Goal: Transaction & Acquisition: Obtain resource

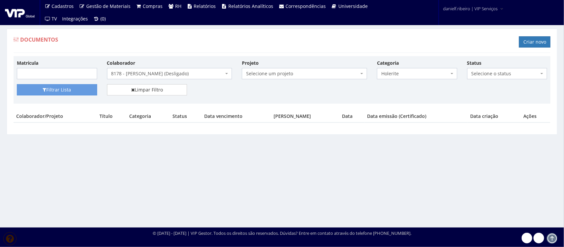
click at [155, 72] on span "8178 - DUANI AUGUSTO DE OLIVEIRA (Desligado)" at bounding box center [167, 73] width 113 height 7
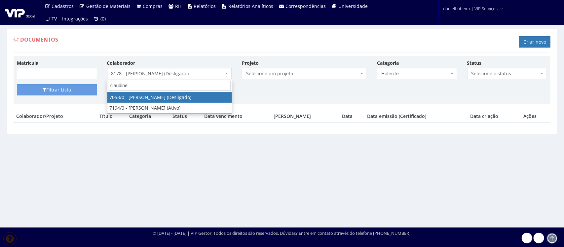
type input "claudinei"
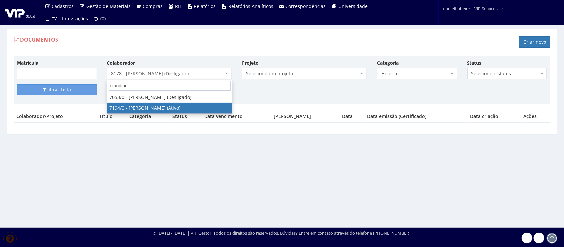
select select "667"
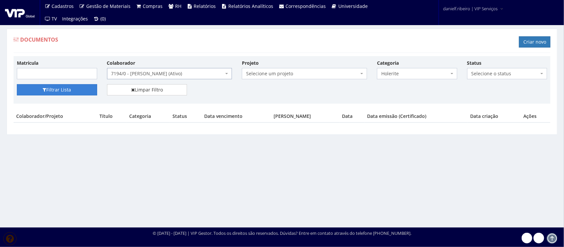
click at [88, 86] on button "Filtrar Lista" at bounding box center [57, 89] width 80 height 11
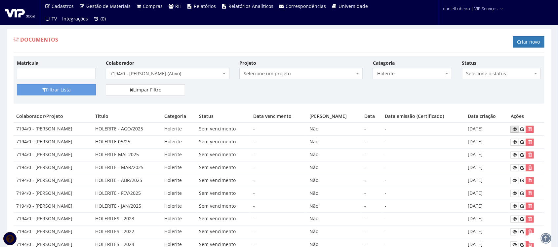
click at [514, 128] on icon at bounding box center [515, 129] width 4 height 5
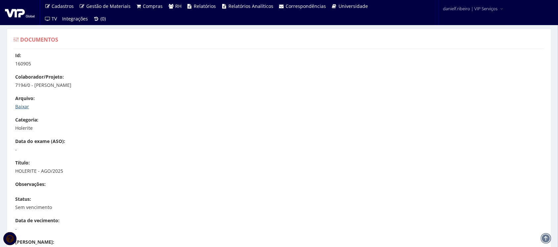
click at [16, 108] on link "Baixar" at bounding box center [22, 106] width 14 height 6
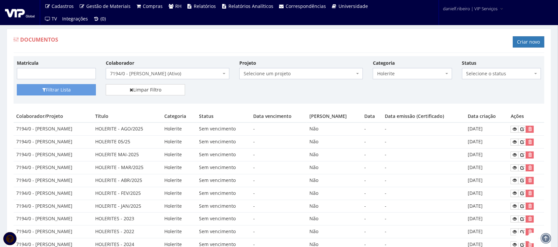
click at [161, 78] on span "7194/0 - [PERSON_NAME] (Ativo)" at bounding box center [168, 73] width 124 height 11
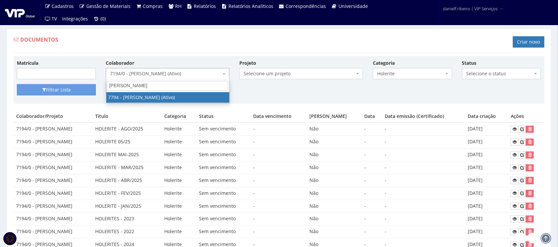
type input "jose fabio"
select select "2511"
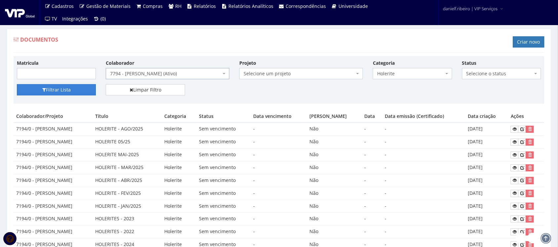
click at [53, 95] on button "Filtrar Lista" at bounding box center [56, 89] width 79 height 11
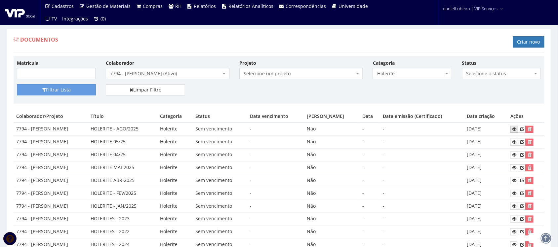
click at [514, 128] on icon at bounding box center [514, 129] width 4 height 5
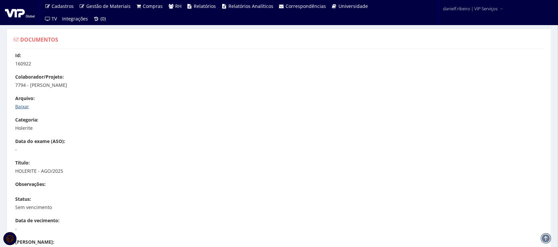
click at [19, 104] on link "Baixar" at bounding box center [22, 106] width 14 height 6
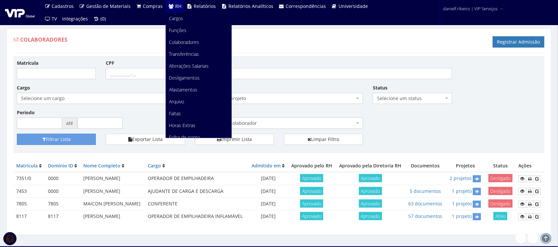
scroll to position [83, 0]
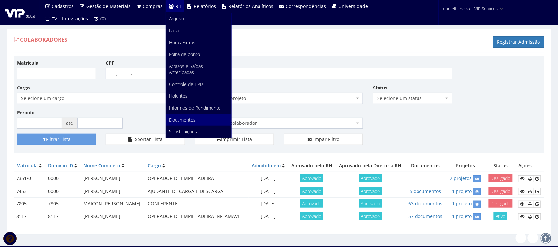
click at [184, 121] on span "Documentos" at bounding box center [182, 120] width 27 height 6
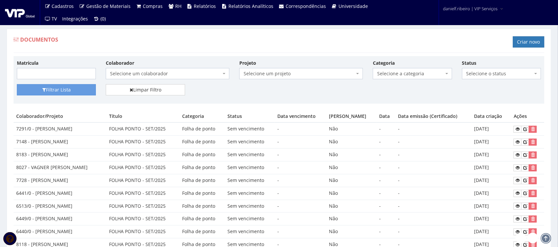
click at [119, 77] on span "Selecione um colaborador" at bounding box center [165, 73] width 111 height 7
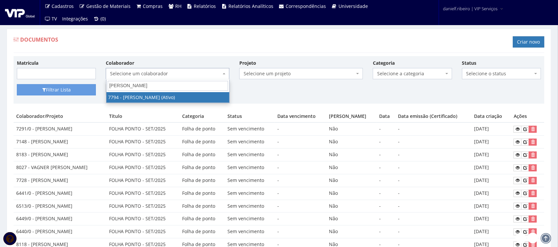
type input "jose fabio"
select select "2511"
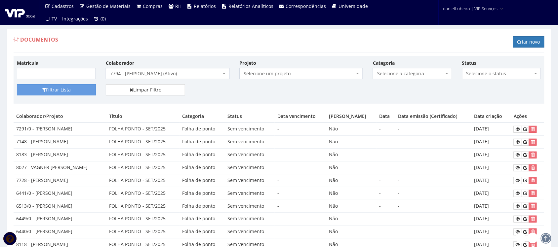
click at [409, 70] on span "Selecione a categoria" at bounding box center [410, 73] width 66 height 7
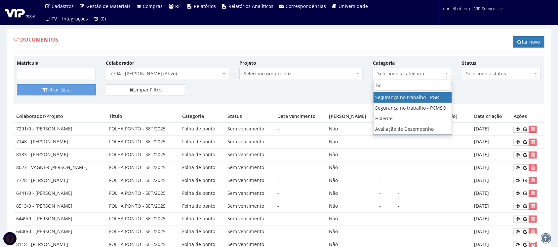
type input "hol"
select select "holerite"
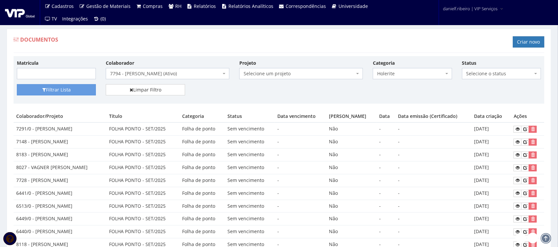
click at [70, 83] on div "Matrícula Colaborador Selecione um colaborador 7015/0 - ADEILTON LUIZ NETO (Des…" at bounding box center [279, 71] width 534 height 25
click at [65, 90] on button "Filtrar Lista" at bounding box center [56, 89] width 79 height 11
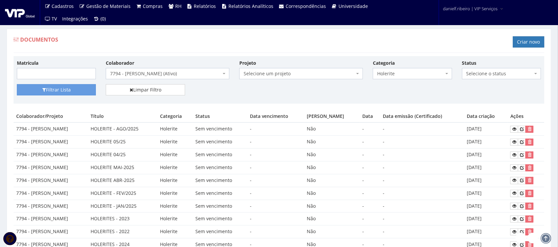
click at [161, 78] on span "7794 - [PERSON_NAME] (Ativo)" at bounding box center [168, 73] width 124 height 11
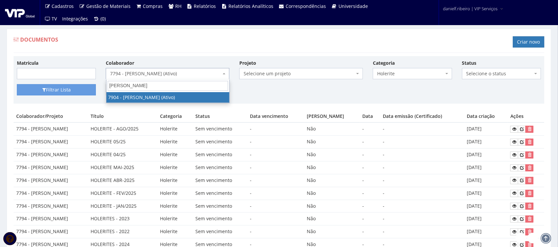
type input "[PERSON_NAME]"
select select "2917"
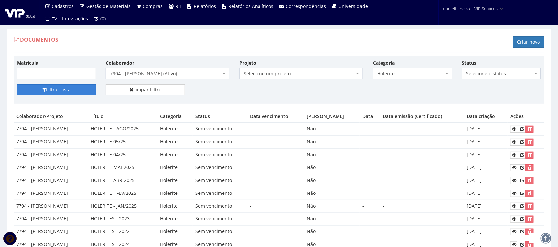
click at [59, 86] on button "Filtrar Lista" at bounding box center [56, 89] width 79 height 11
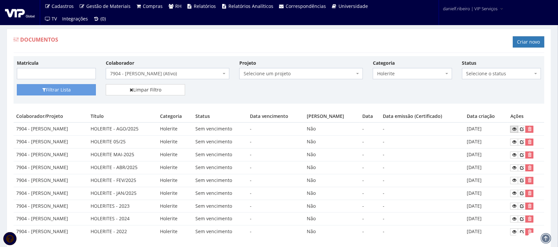
click at [512, 131] on link at bounding box center [514, 129] width 8 height 7
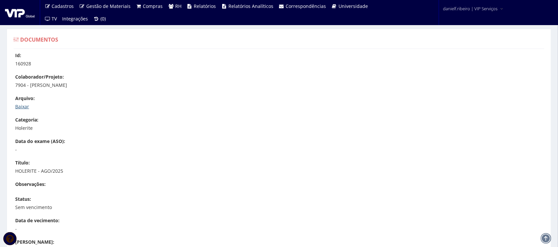
click at [18, 106] on link "Baixar" at bounding box center [22, 106] width 14 height 6
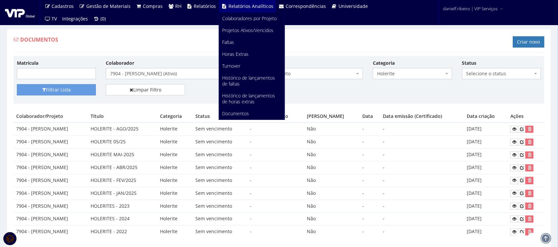
click at [116, 75] on span "7904 - [PERSON_NAME] (Ativo)" at bounding box center [165, 73] width 111 height 7
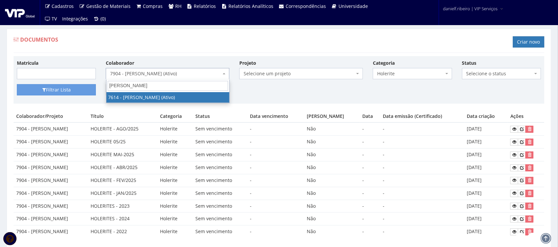
type input "luciano roberto"
select select "1878"
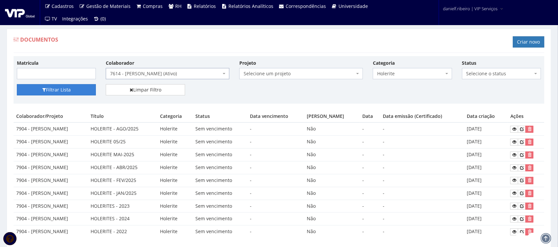
click at [59, 95] on button "Filtrar Lista" at bounding box center [56, 89] width 79 height 11
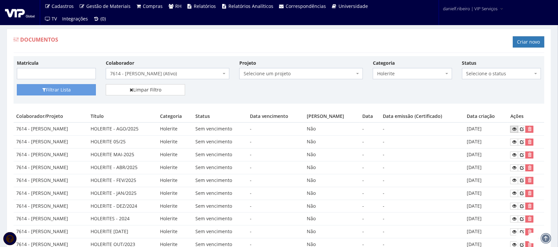
click at [514, 130] on link at bounding box center [514, 129] width 8 height 7
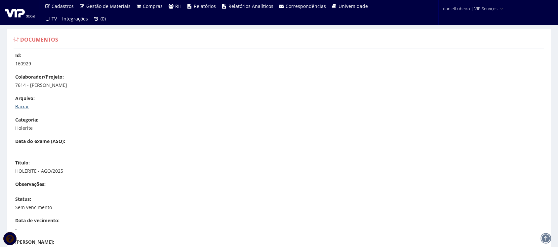
click at [22, 104] on link "Baixar" at bounding box center [22, 106] width 14 height 6
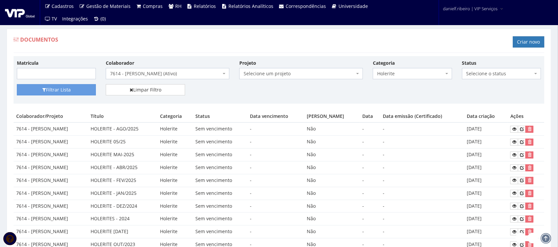
click at [149, 73] on span "7614 - [PERSON_NAME] (Ativo)" at bounding box center [165, 73] width 111 height 7
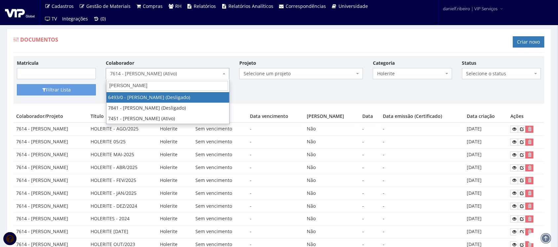
type input "marcelo mo"
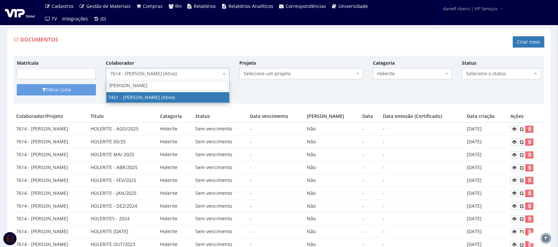
select select "1319"
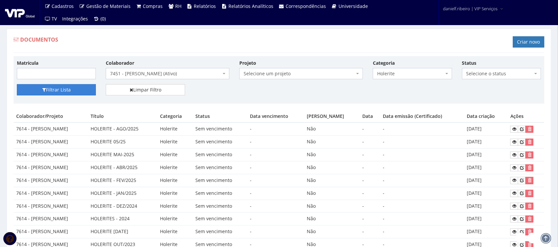
click at [59, 90] on button "Filtrar Lista" at bounding box center [56, 89] width 79 height 11
click at [514, 133] on link at bounding box center [514, 129] width 8 height 7
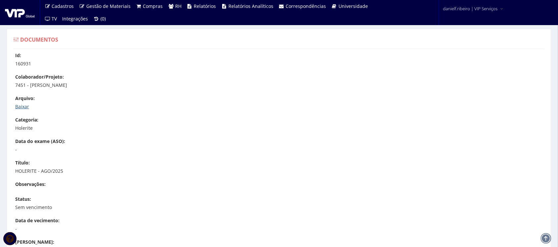
click at [20, 104] on link "Baixar" at bounding box center [22, 106] width 14 height 6
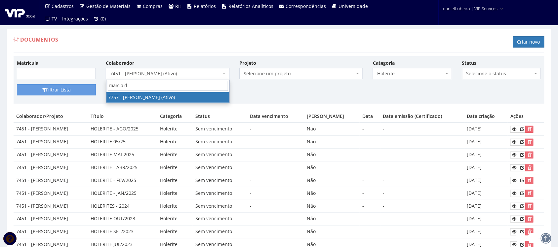
type input "marcio da"
select select "2406"
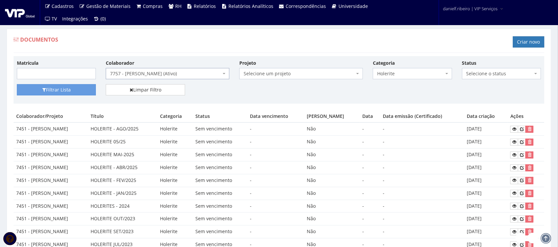
click at [407, 76] on span "Holerite" at bounding box center [410, 73] width 66 height 7
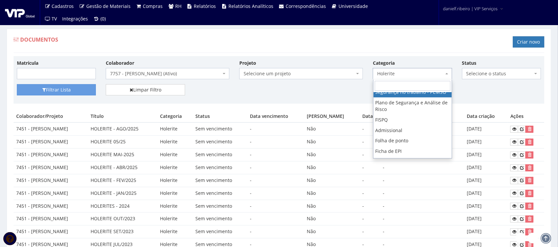
scroll to position [40, 0]
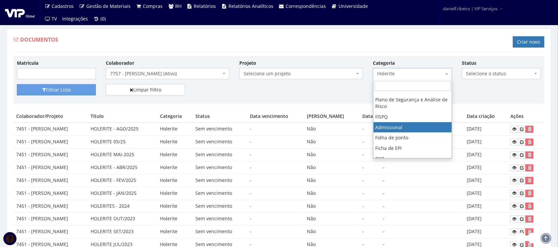
select select "admissional"
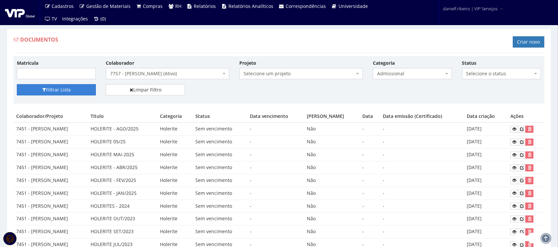
click at [52, 92] on button "Filtrar Lista" at bounding box center [56, 89] width 79 height 11
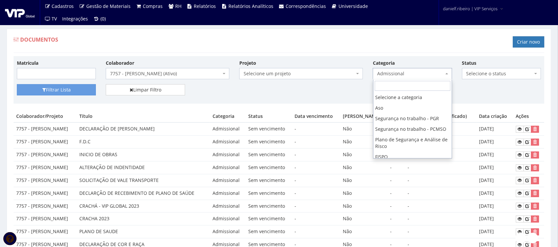
click at [386, 78] on span "Admissional" at bounding box center [412, 73] width 79 height 11
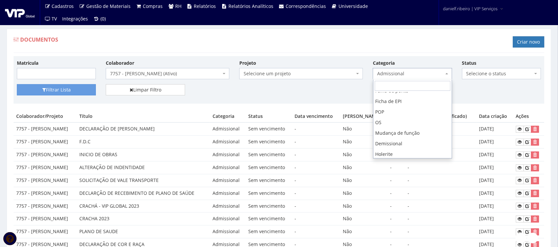
scroll to position [106, 0]
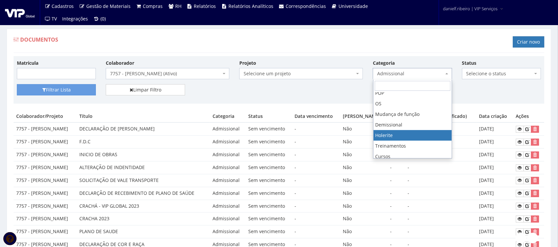
select select "holerite"
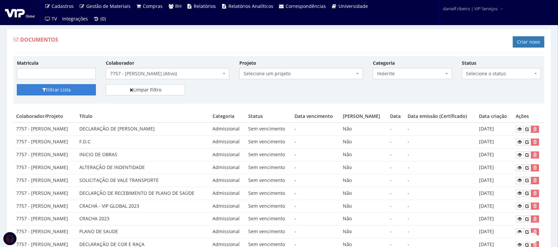
click at [76, 89] on button "Filtrar Lista" at bounding box center [56, 89] width 79 height 11
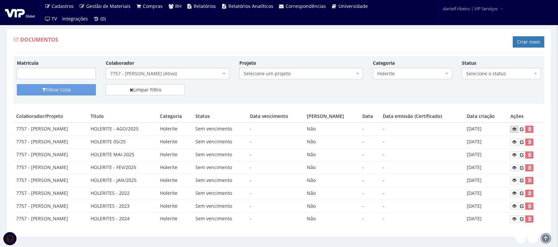
click at [516, 131] on icon at bounding box center [514, 129] width 4 height 5
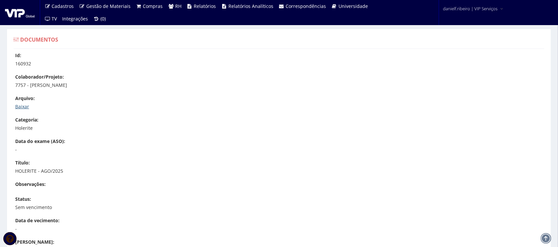
click at [24, 107] on link "Baixar" at bounding box center [22, 106] width 14 height 6
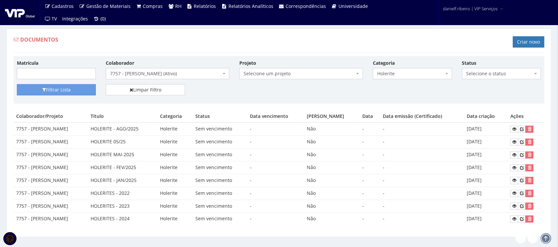
click at [159, 78] on span "7757 - [PERSON_NAME] (Ativo)" at bounding box center [168, 73] width 124 height 11
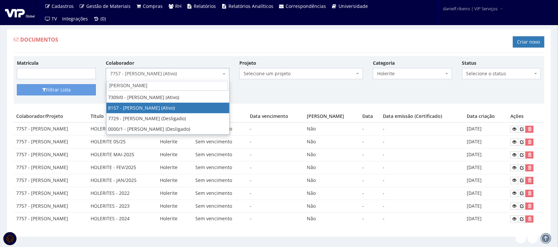
type input "marco anto"
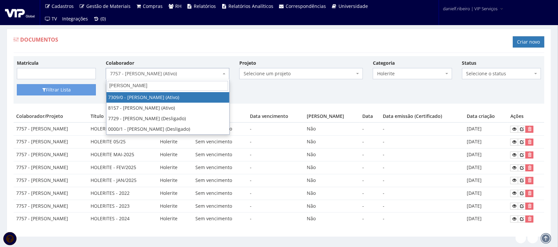
select select "844"
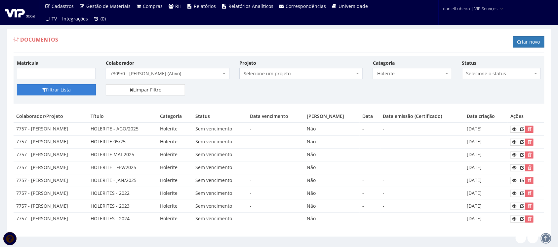
click at [50, 87] on button "Filtrar Lista" at bounding box center [56, 89] width 79 height 11
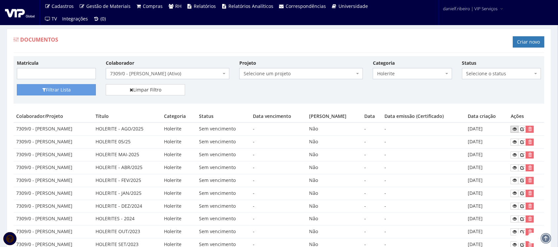
click at [517, 132] on link at bounding box center [515, 129] width 8 height 7
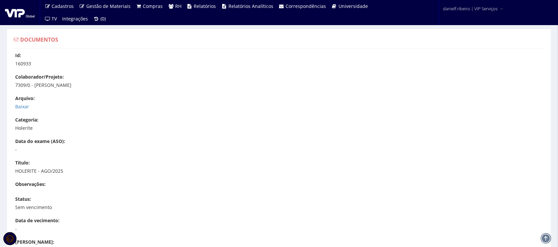
click at [22, 110] on p "Baixar" at bounding box center [282, 106] width 534 height 7
click at [20, 107] on link "Baixar" at bounding box center [22, 106] width 14 height 6
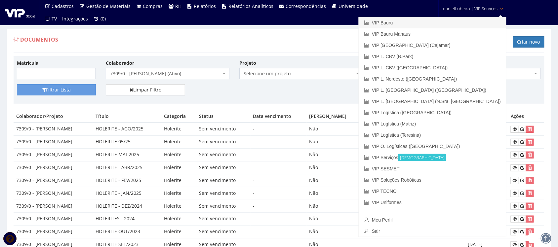
click at [456, 20] on link "VIP Bauru" at bounding box center [432, 22] width 147 height 11
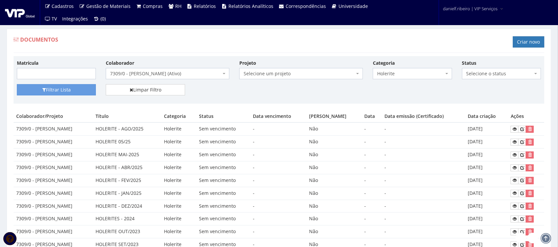
click at [143, 73] on span "7309/0 - MARCO ANTONIO ALVES DE JESUS (Ativo)" at bounding box center [165, 73] width 111 height 7
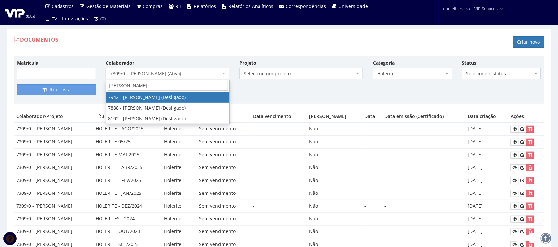
type input "daniel fe"
select select "3052"
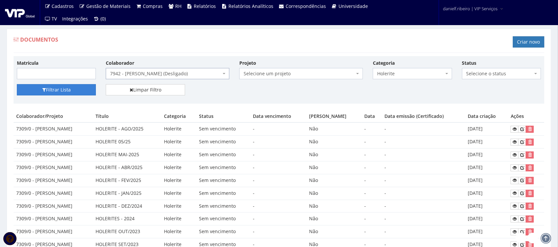
click at [72, 91] on button "Filtrar Lista" at bounding box center [56, 89] width 79 height 11
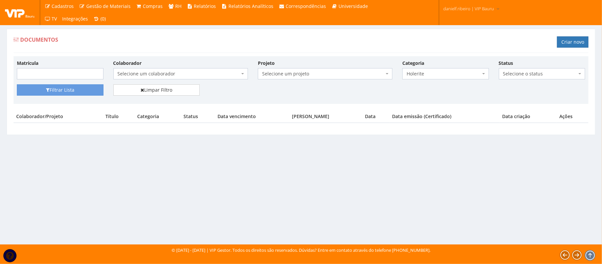
click at [190, 70] on span "Selecione um colaborador" at bounding box center [180, 73] width 135 height 11
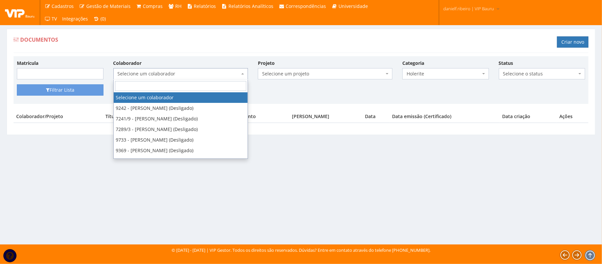
type input "d"
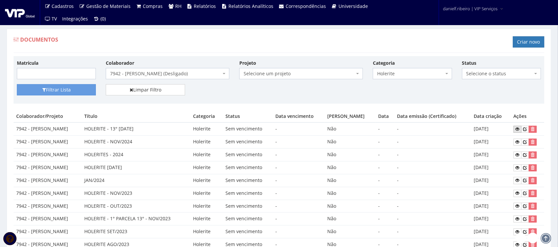
click at [517, 132] on icon at bounding box center [518, 129] width 4 height 5
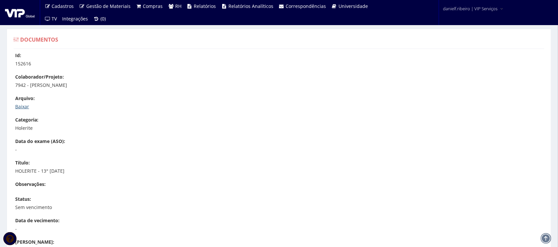
click at [24, 105] on link "Baixar" at bounding box center [22, 106] width 14 height 6
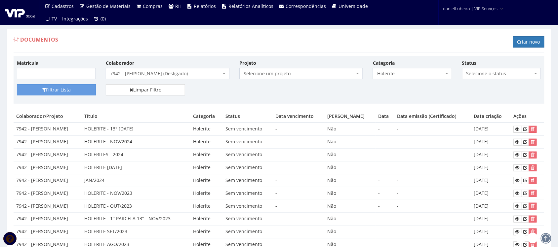
click at [399, 77] on span "Holerite" at bounding box center [410, 73] width 66 height 7
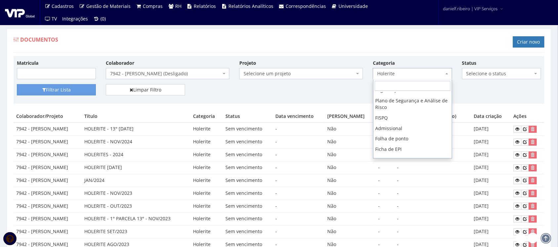
scroll to position [47, 0]
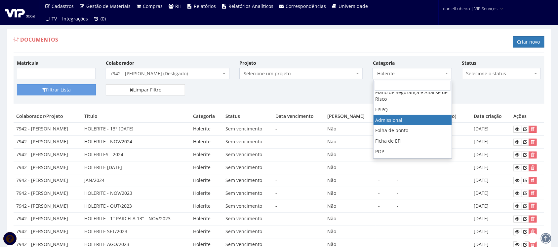
select select "admissional"
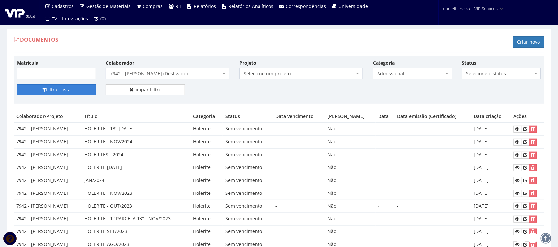
click at [43, 86] on button "Filtrar Lista" at bounding box center [56, 89] width 79 height 11
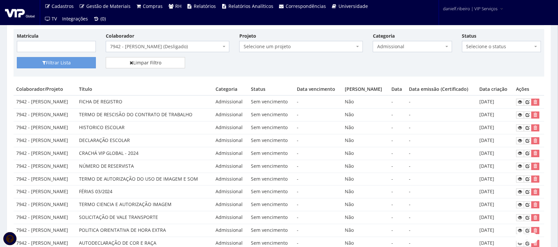
scroll to position [28, 0]
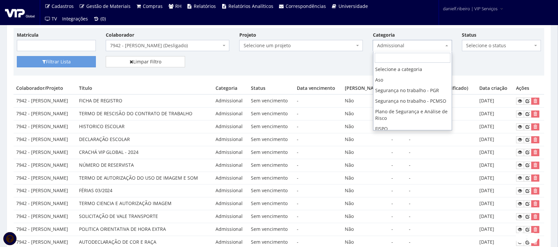
click at [394, 47] on span "Admissional" at bounding box center [410, 45] width 66 height 7
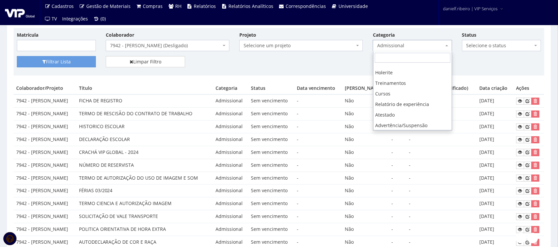
scroll to position [151, 0]
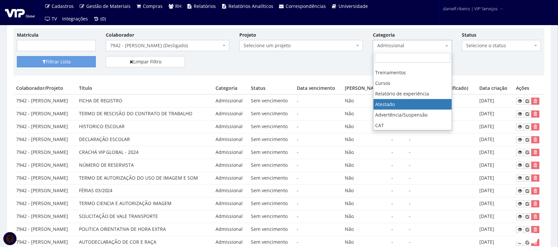
select select "atestado"
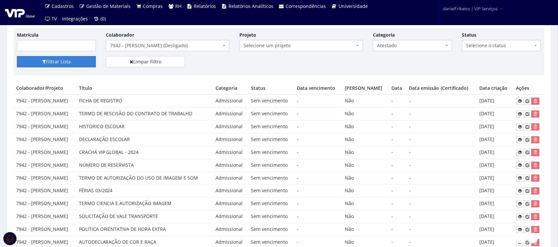
click at [66, 60] on button "Filtrar Lista" at bounding box center [56, 61] width 79 height 11
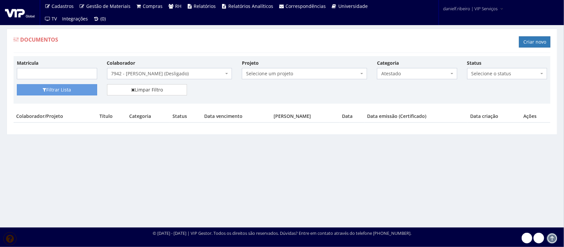
click at [394, 73] on span "Atestado" at bounding box center [415, 73] width 68 height 7
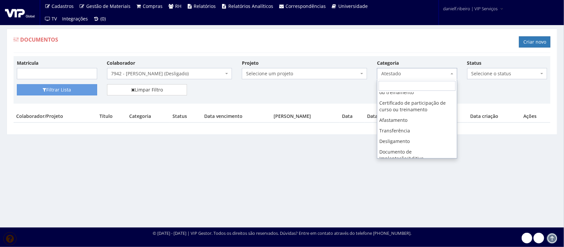
scroll to position [256, 0]
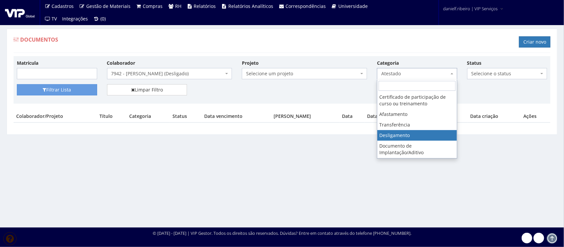
select select "desligamento"
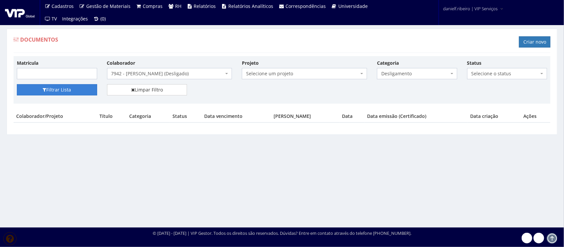
click at [38, 95] on button "Filtrar Lista" at bounding box center [57, 89] width 80 height 11
click at [424, 76] on span "Desligamento" at bounding box center [415, 73] width 68 height 7
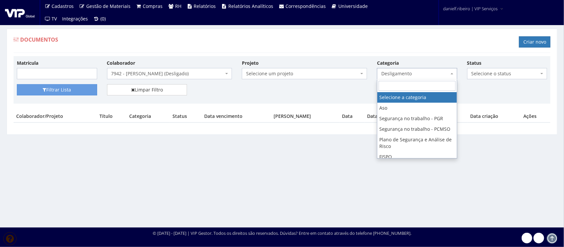
select select
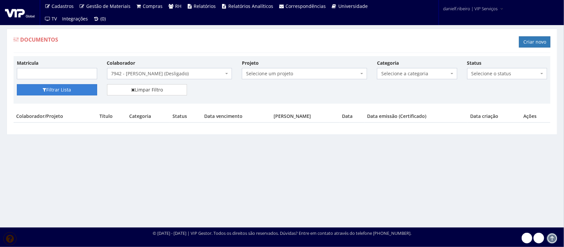
click at [95, 95] on button "Filtrar Lista" at bounding box center [57, 89] width 80 height 11
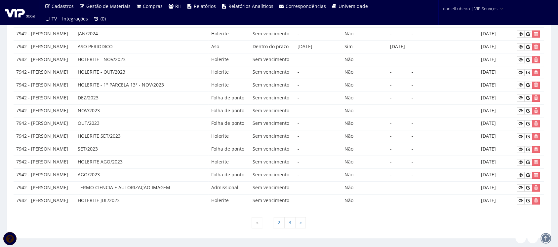
scroll to position [310, 0]
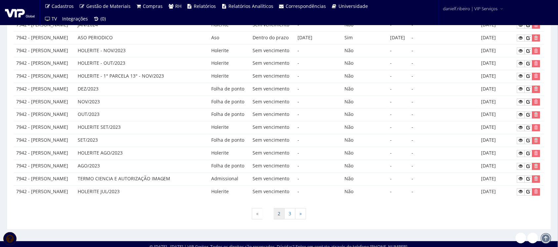
click at [276, 219] on link "2" at bounding box center [278, 214] width 11 height 11
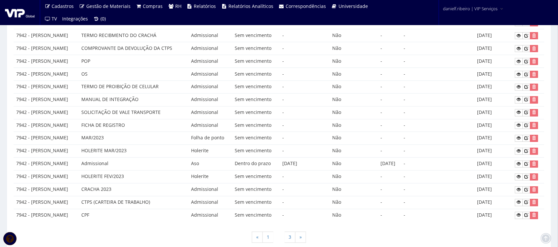
scroll to position [320, 0]
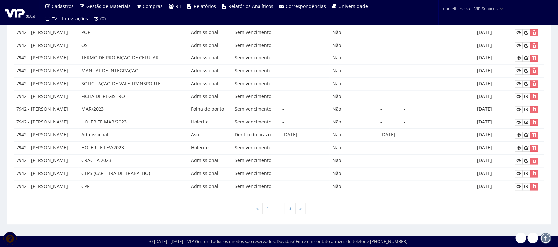
drag, startPoint x: 554, startPoint y: 204, endPoint x: 280, endPoint y: 190, distance: 274.3
click at [280, 190] on td "Sem vencimento" at bounding box center [256, 186] width 48 height 13
click at [290, 207] on link "3" at bounding box center [289, 208] width 11 height 11
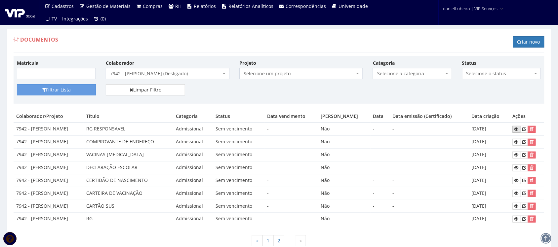
click at [515, 130] on link at bounding box center [517, 129] width 8 height 7
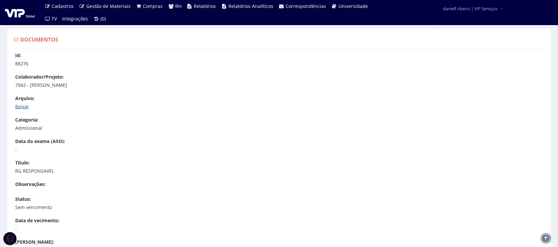
click at [23, 106] on link "Baixar" at bounding box center [22, 106] width 14 height 6
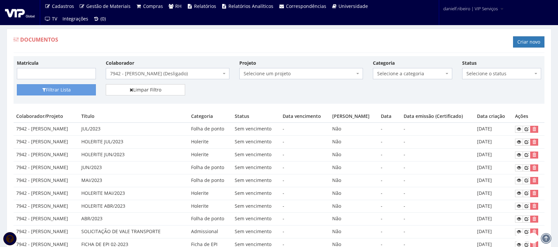
scroll to position [320, 0]
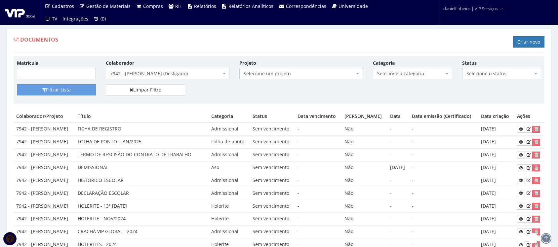
scroll to position [310, 0]
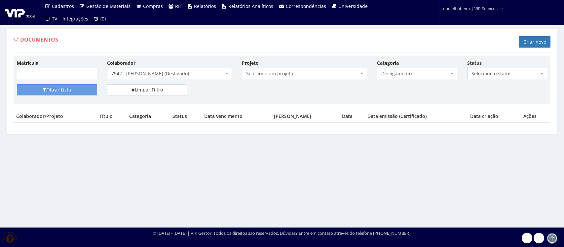
select select
select select "desligamento"
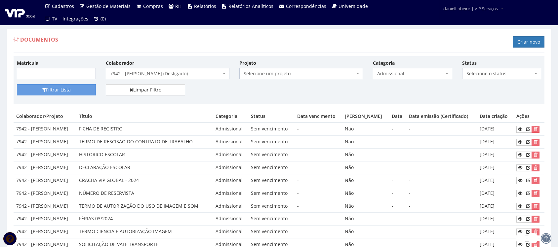
select select "atestado"
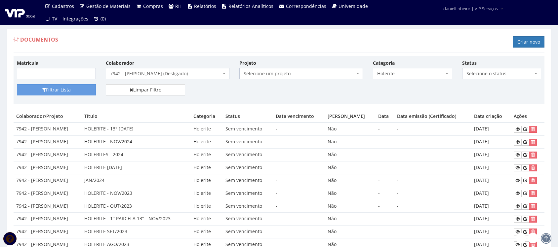
select select "admissional"
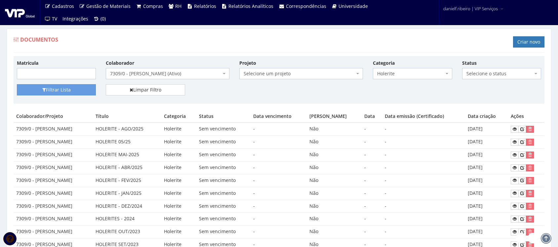
select select "3052"
click at [268, 37] on div "Documentos Criar novo" at bounding box center [279, 43] width 531 height 20
click at [170, 74] on span "7309/0 - [PERSON_NAME] (Ativo)" at bounding box center [165, 73] width 111 height 7
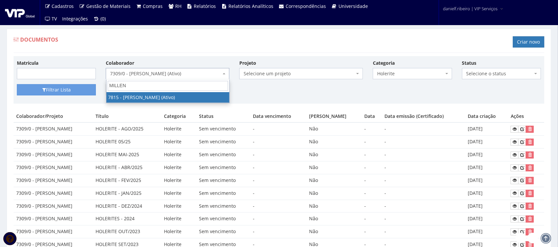
type input "MILLENA"
select select "2597"
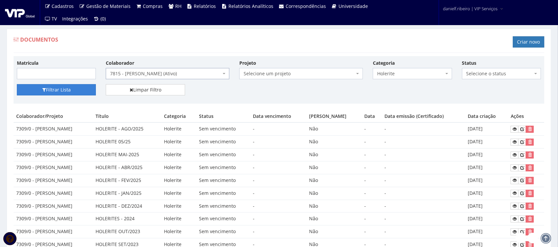
click at [64, 89] on button "Filtrar Lista" at bounding box center [56, 89] width 79 height 11
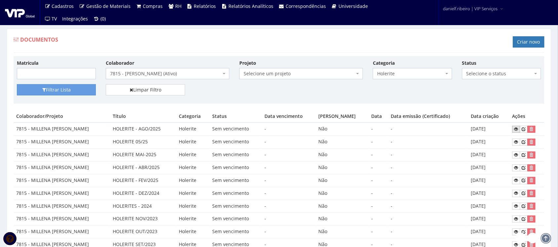
click at [520, 129] on link at bounding box center [516, 129] width 8 height 7
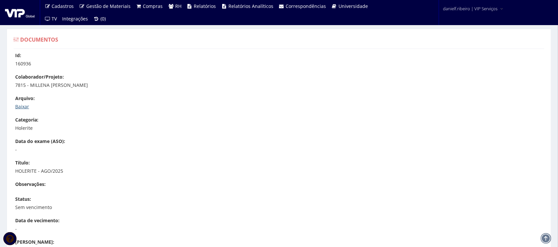
click at [20, 106] on link "Baixar" at bounding box center [22, 106] width 14 height 6
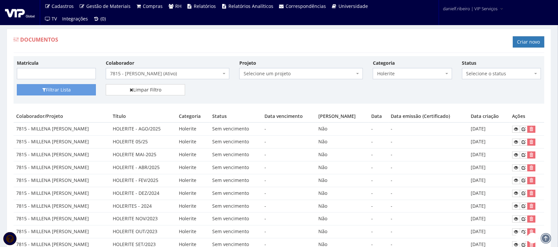
click at [236, 60] on div "Projeto Selecione um projeto G0217 D0217 - Cessão de Mão de Obra - Contrato Con…" at bounding box center [301, 69] width 134 height 20
click at [169, 77] on span "7815 - [PERSON_NAME] (Ativo)" at bounding box center [165, 73] width 111 height 7
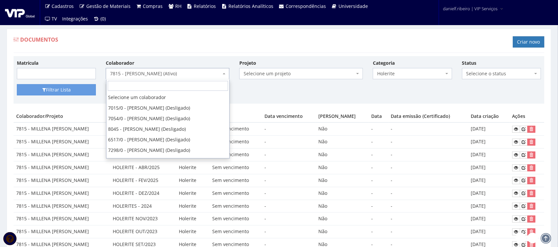
scroll to position [13892, 0]
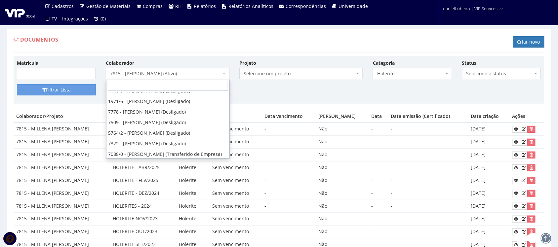
type input "a"
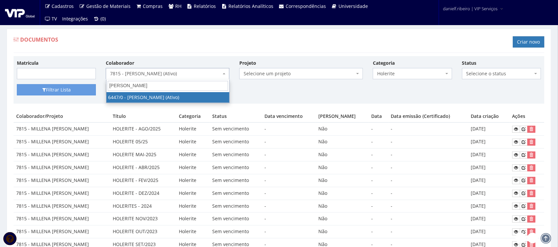
type input "paulo paulino da silva"
select select "74"
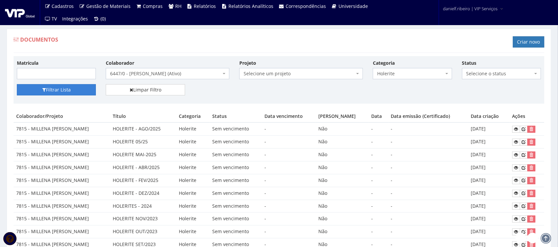
click at [70, 86] on button "Filtrar Lista" at bounding box center [56, 89] width 79 height 11
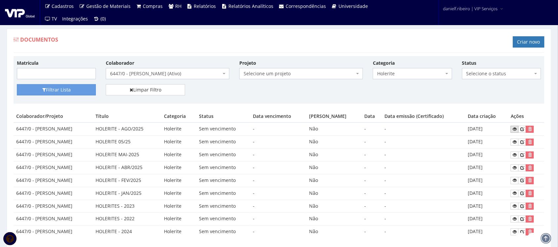
click at [517, 129] on icon at bounding box center [515, 129] width 4 height 5
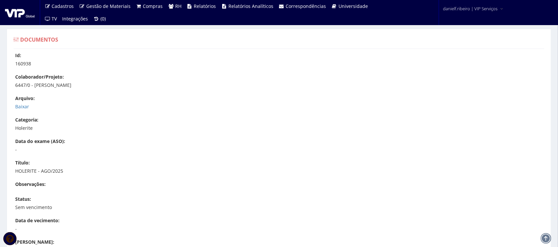
click at [18, 110] on div "Id: 160938 Colaborador/Projeto: 6447/0 - [PERSON_NAME] [GEOGRAPHIC_DATA]: [GEOG…" at bounding box center [279, 201] width 541 height 299
click at [20, 106] on link "Baixar" at bounding box center [22, 106] width 14 height 6
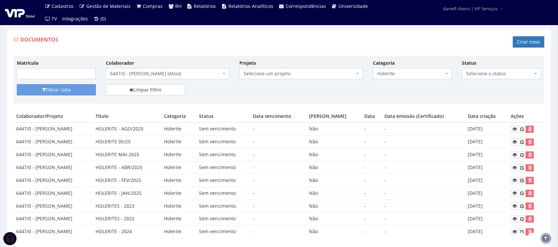
click at [283, 41] on div "Documentos Criar novo" at bounding box center [279, 43] width 531 height 20
click at [155, 71] on span "6447/0 - [PERSON_NAME] (Ativo)" at bounding box center [165, 73] width 111 height 7
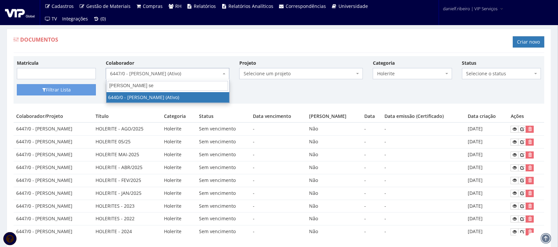
type input "[PERSON_NAME] se"
drag, startPoint x: 188, startPoint y: 98, endPoint x: 79, endPoint y: 108, distance: 108.8
select select "70"
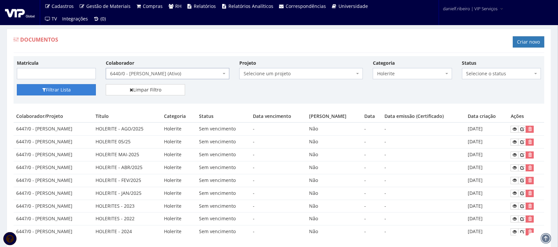
click at [74, 96] on button "Filtrar Lista" at bounding box center [56, 89] width 79 height 11
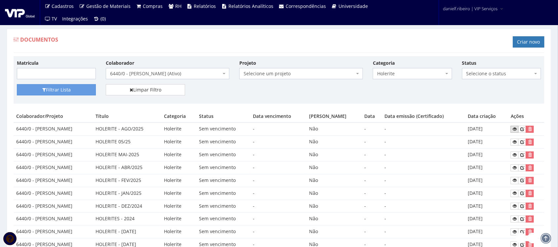
click at [515, 131] on link at bounding box center [515, 129] width 8 height 7
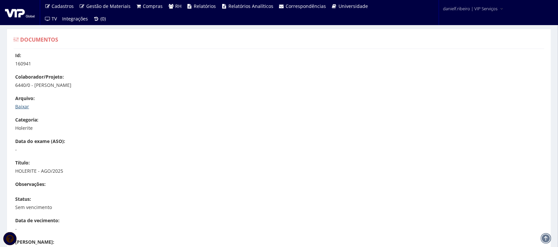
click at [22, 106] on link "Baixar" at bounding box center [22, 106] width 14 height 6
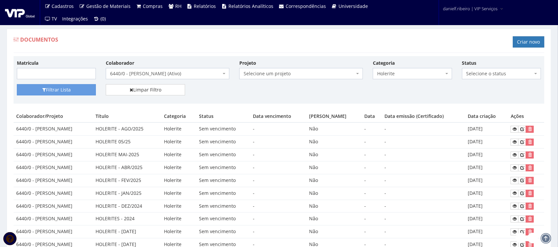
click at [150, 75] on span "6440/0 - [PERSON_NAME] (Ativo)" at bounding box center [165, 73] width 111 height 7
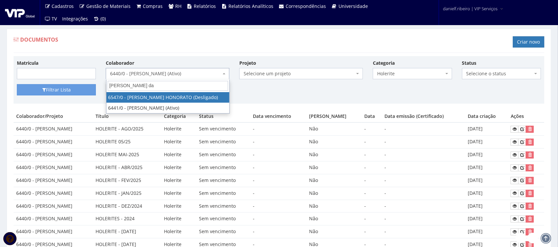
type input "[PERSON_NAME] das"
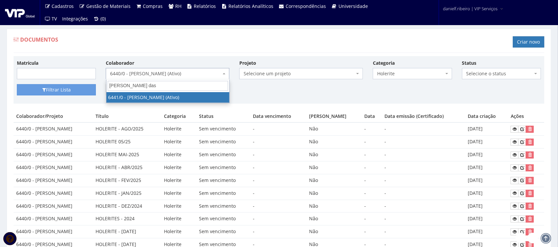
select select "71"
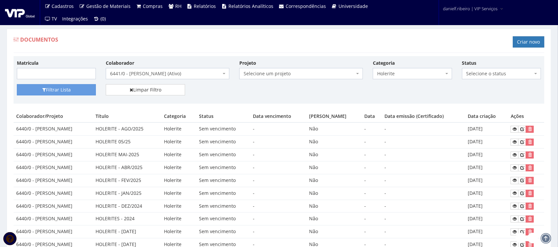
click at [64, 84] on div "Matrícula Colaborador Selecione um colaborador 7015/0 - ADEILTON LUIZ NETO (Des…" at bounding box center [279, 71] width 534 height 25
click at [65, 86] on button "Filtrar Lista" at bounding box center [56, 89] width 79 height 11
click at [517, 132] on icon at bounding box center [515, 129] width 4 height 5
click at [154, 67] on div "Colaborador Selecione um colaborador 7015/0 - ADEILTON LUIZ NETO (Desligado) 70…" at bounding box center [168, 69] width 134 height 20
click at [155, 74] on span "6441/0 - RONALDO DAS GRAÇAS SILVA (Ativo)" at bounding box center [165, 73] width 111 height 7
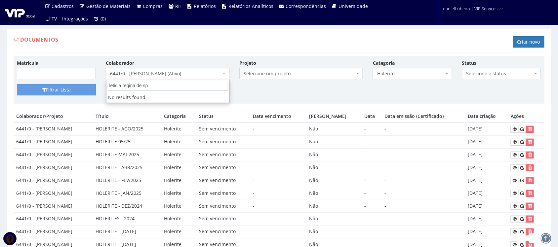
type input "leticia regina de s"
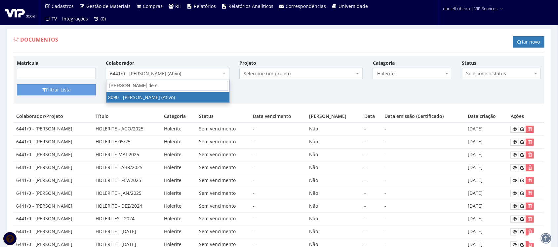
select select "3602"
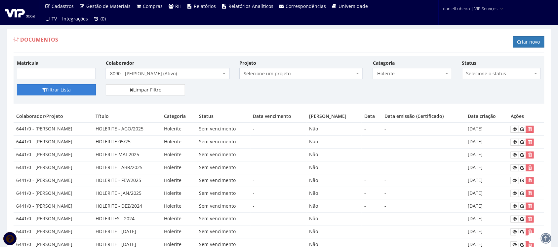
click at [67, 92] on button "Filtrar Lista" at bounding box center [56, 89] width 79 height 11
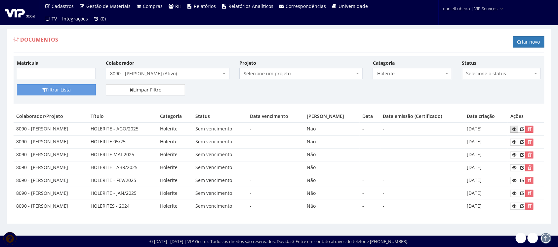
click at [512, 130] on link at bounding box center [514, 129] width 8 height 7
click at [161, 70] on span "8090 - [PERSON_NAME] (Ativo)" at bounding box center [168, 73] width 124 height 11
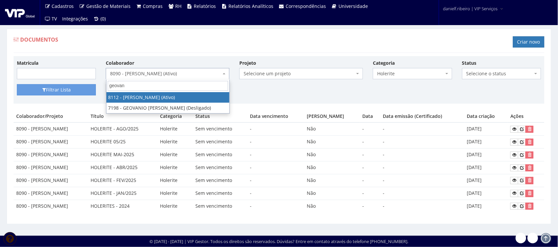
type input "geovane"
select select "3680"
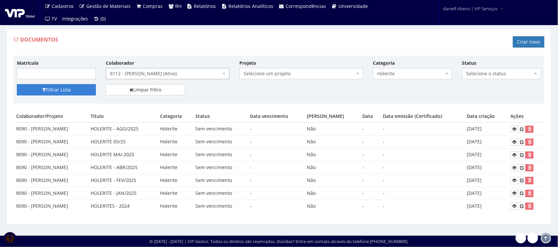
drag, startPoint x: 78, startPoint y: 89, endPoint x: 144, endPoint y: 130, distance: 77.8
click at [78, 90] on button "Filtrar Lista" at bounding box center [56, 89] width 79 height 11
click at [515, 128] on icon at bounding box center [514, 129] width 4 height 5
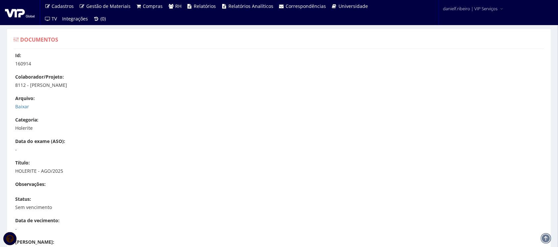
click at [21, 102] on div "Arquivo: Baixar" at bounding box center [282, 102] width 534 height 15
click at [22, 106] on link "Baixar" at bounding box center [22, 106] width 14 height 6
